Goal: Task Accomplishment & Management: Use online tool/utility

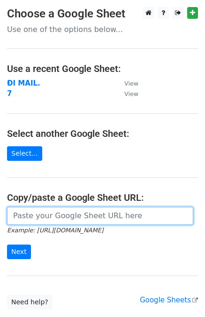
click at [87, 220] on input "url" at bounding box center [100, 216] width 187 height 18
paste input "[URL][DOMAIN_NAME]"
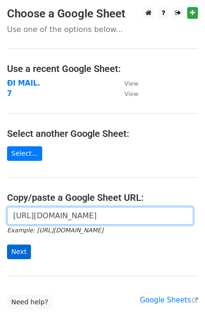
type input "[URL][DOMAIN_NAME]"
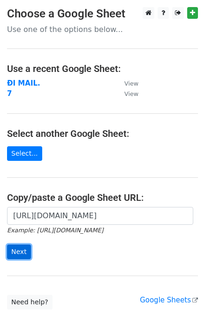
scroll to position [0, 0]
click at [14, 251] on input "Next" at bounding box center [19, 251] width 24 height 15
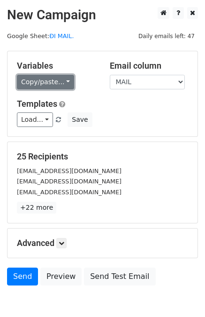
click at [47, 78] on link "Copy/paste..." at bounding box center [45, 82] width 57 height 15
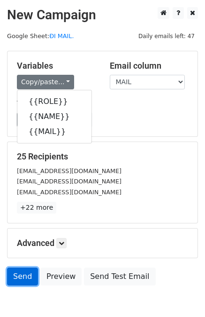
click at [28, 279] on link "Send" at bounding box center [22, 276] width 31 height 18
click at [25, 276] on link "Send" at bounding box center [22, 276] width 31 height 18
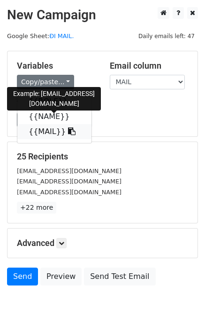
click at [47, 133] on link "{{MAIL}}" at bounding box center [54, 131] width 74 height 15
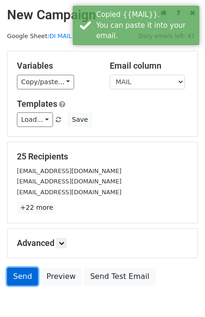
click at [25, 275] on link "Send" at bounding box center [22, 276] width 31 height 18
